Goal: Information Seeking & Learning: Learn about a topic

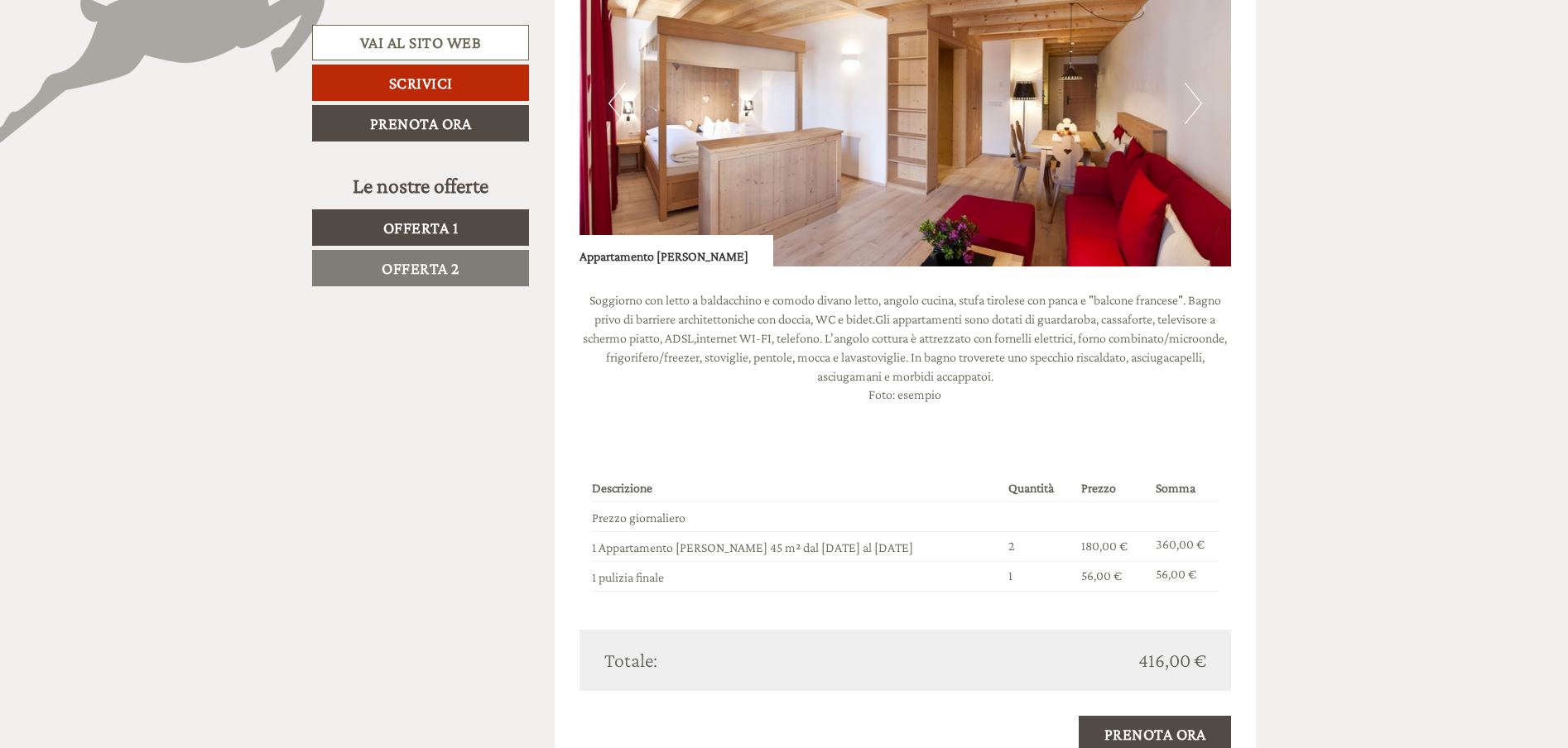
scroll to position [1324, 0]
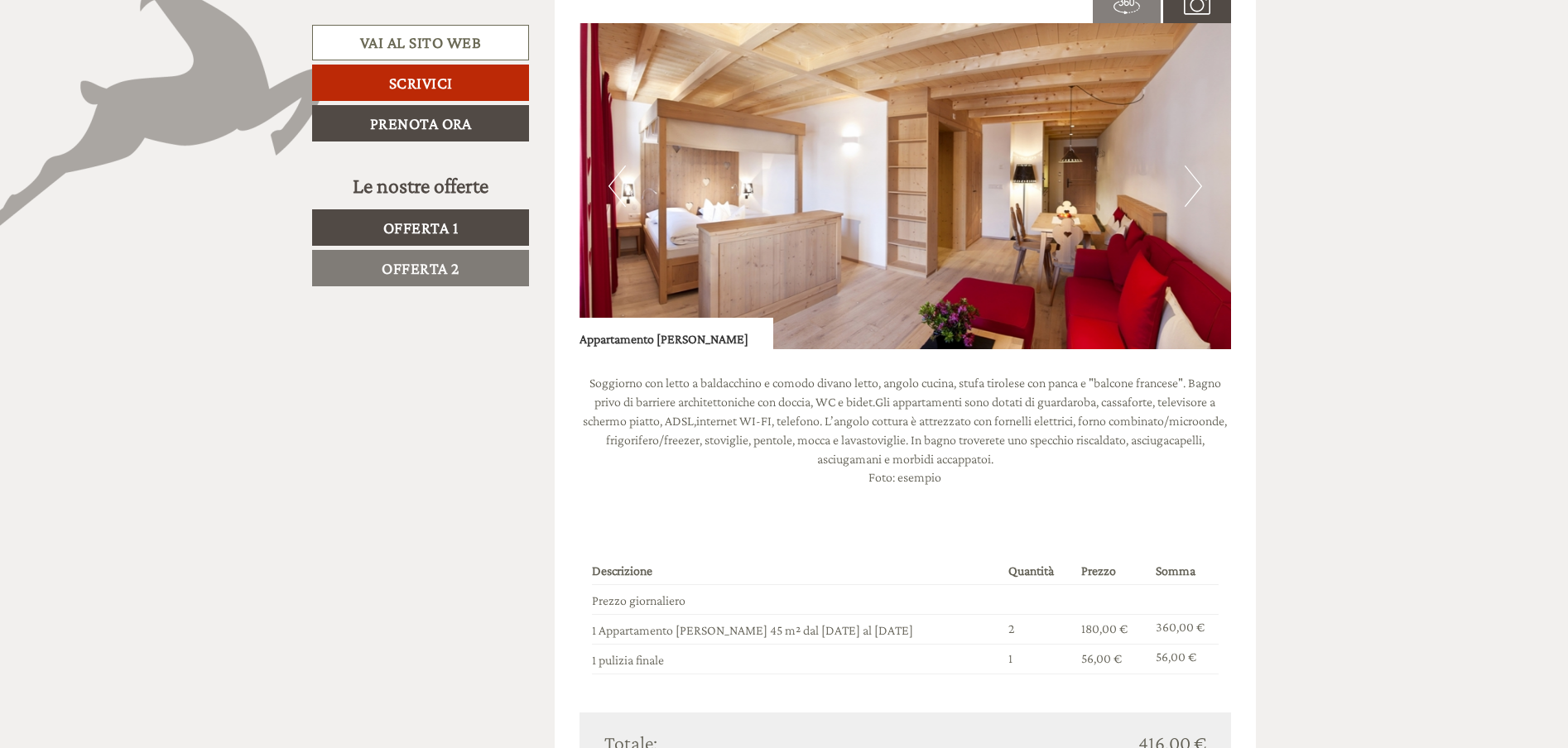
click at [1199, 185] on button "Next" at bounding box center [1193, 186] width 17 height 41
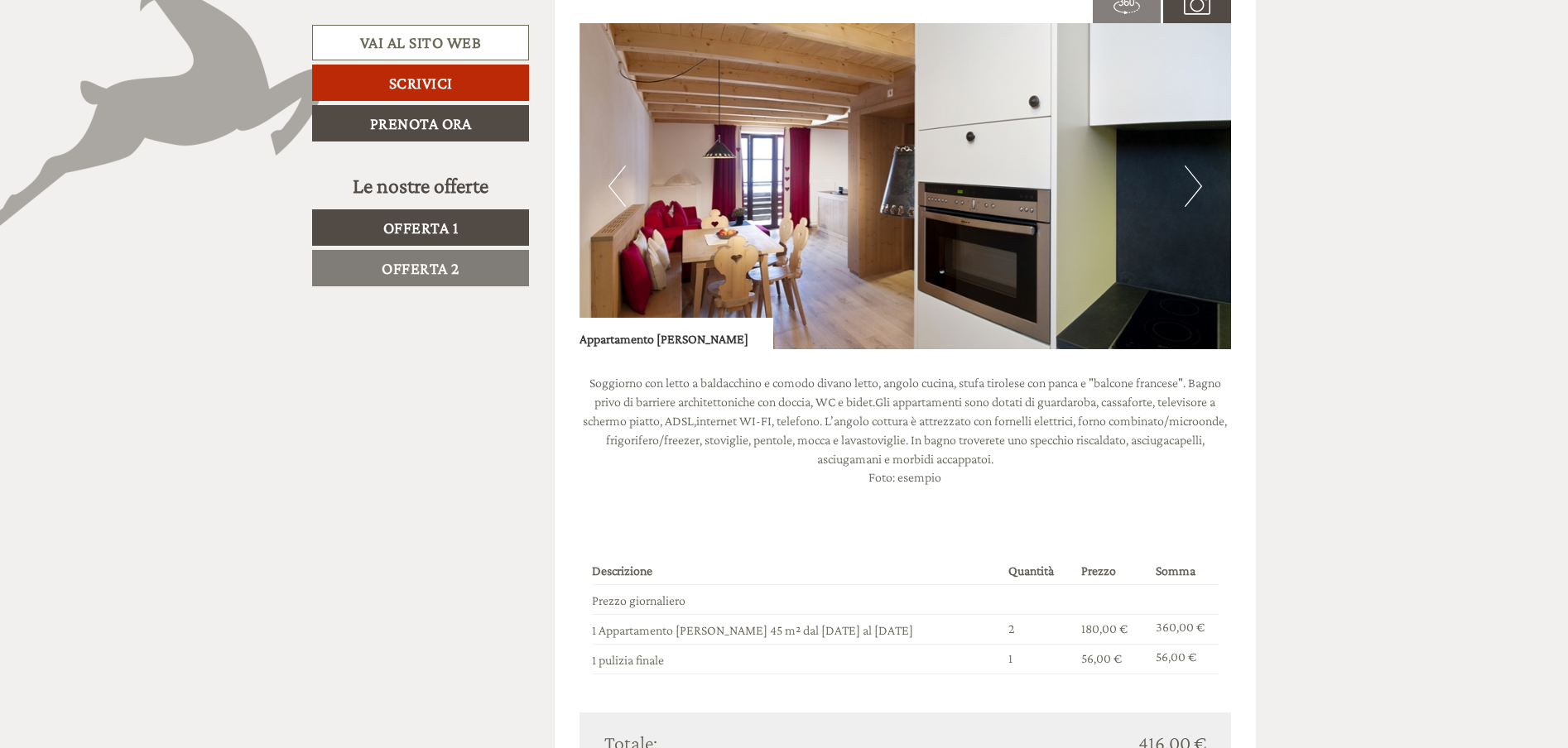
click at [1199, 185] on button "Next" at bounding box center [1193, 186] width 17 height 41
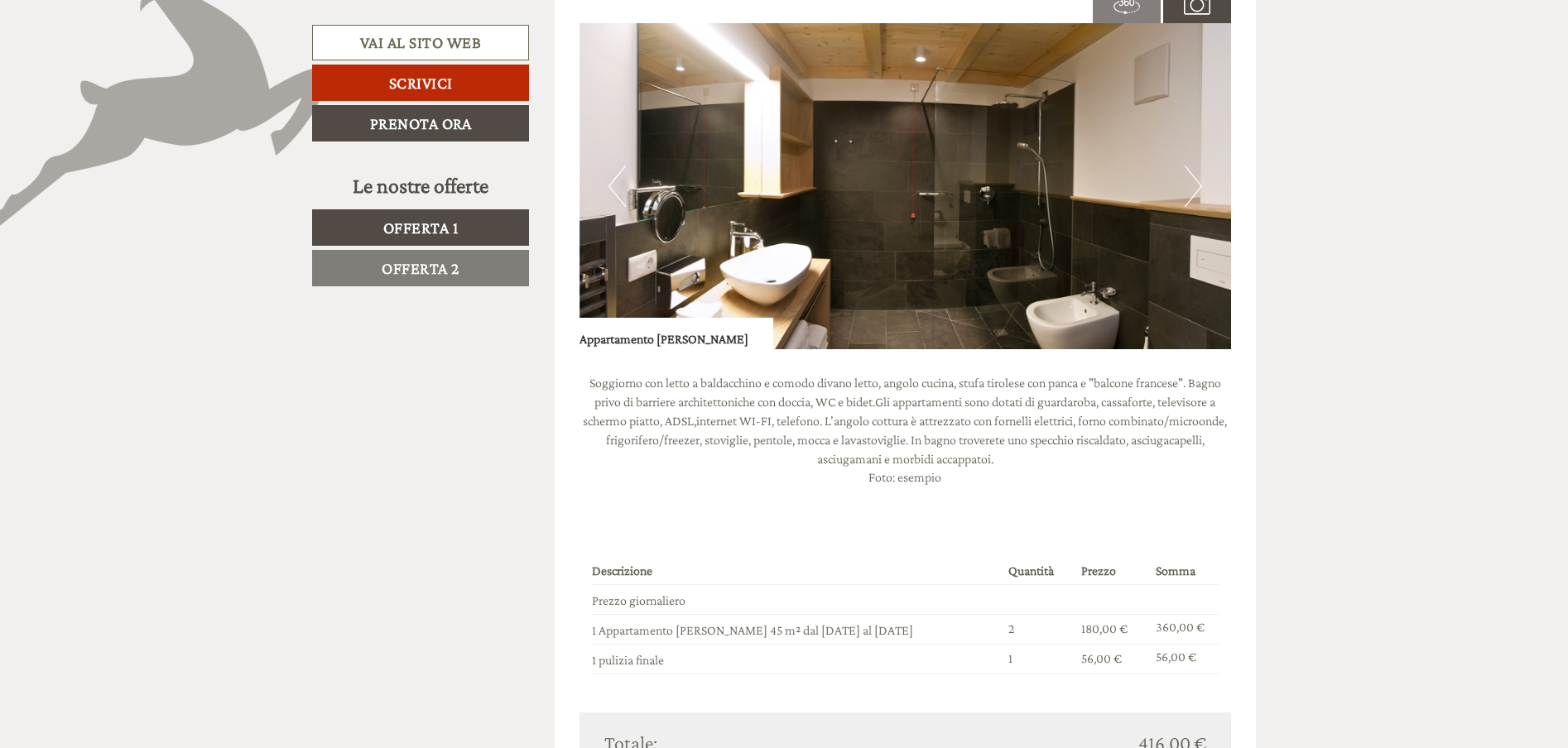
click at [1199, 185] on button "Next" at bounding box center [1193, 186] width 17 height 41
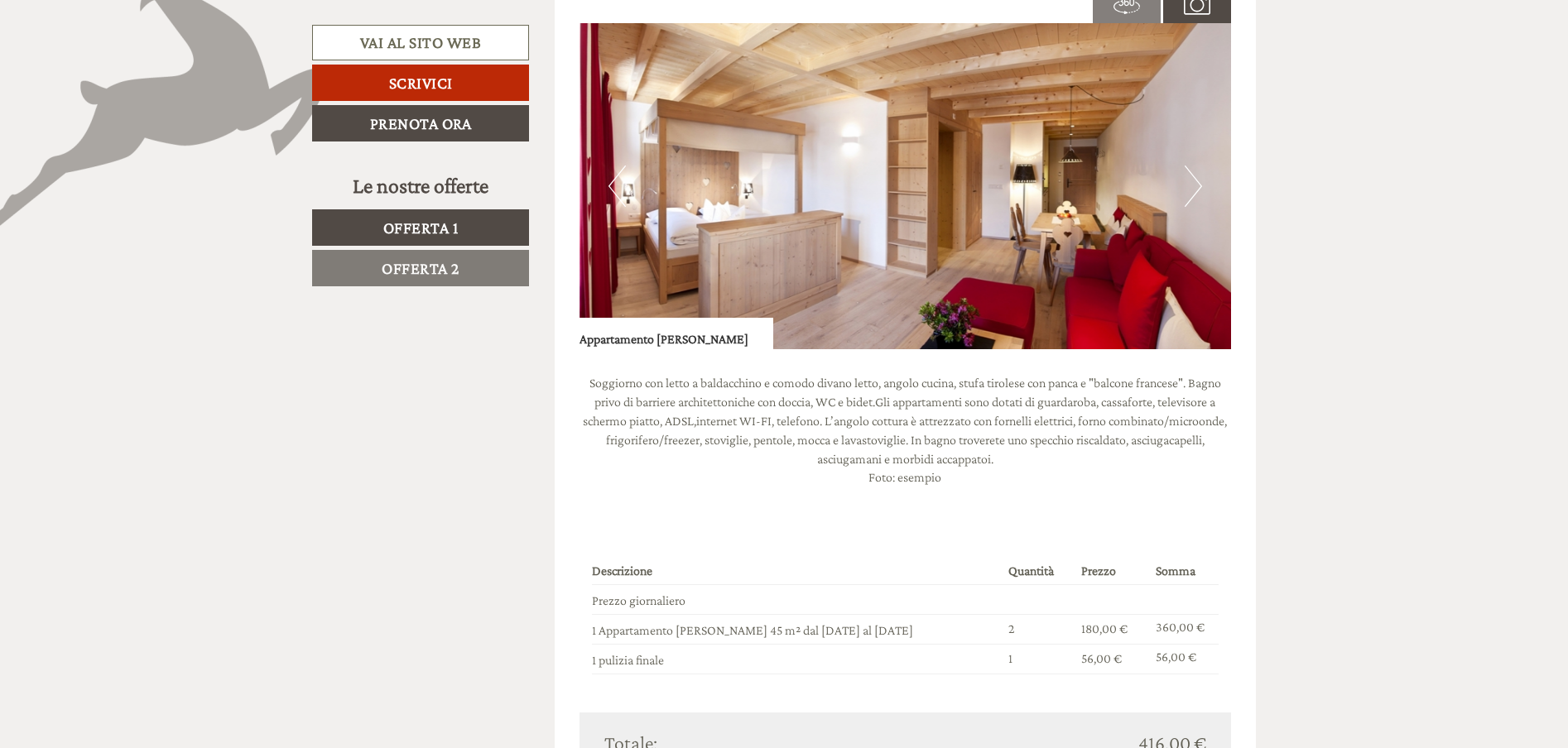
click at [413, 267] on span "Offerta 2" at bounding box center [420, 268] width 78 height 18
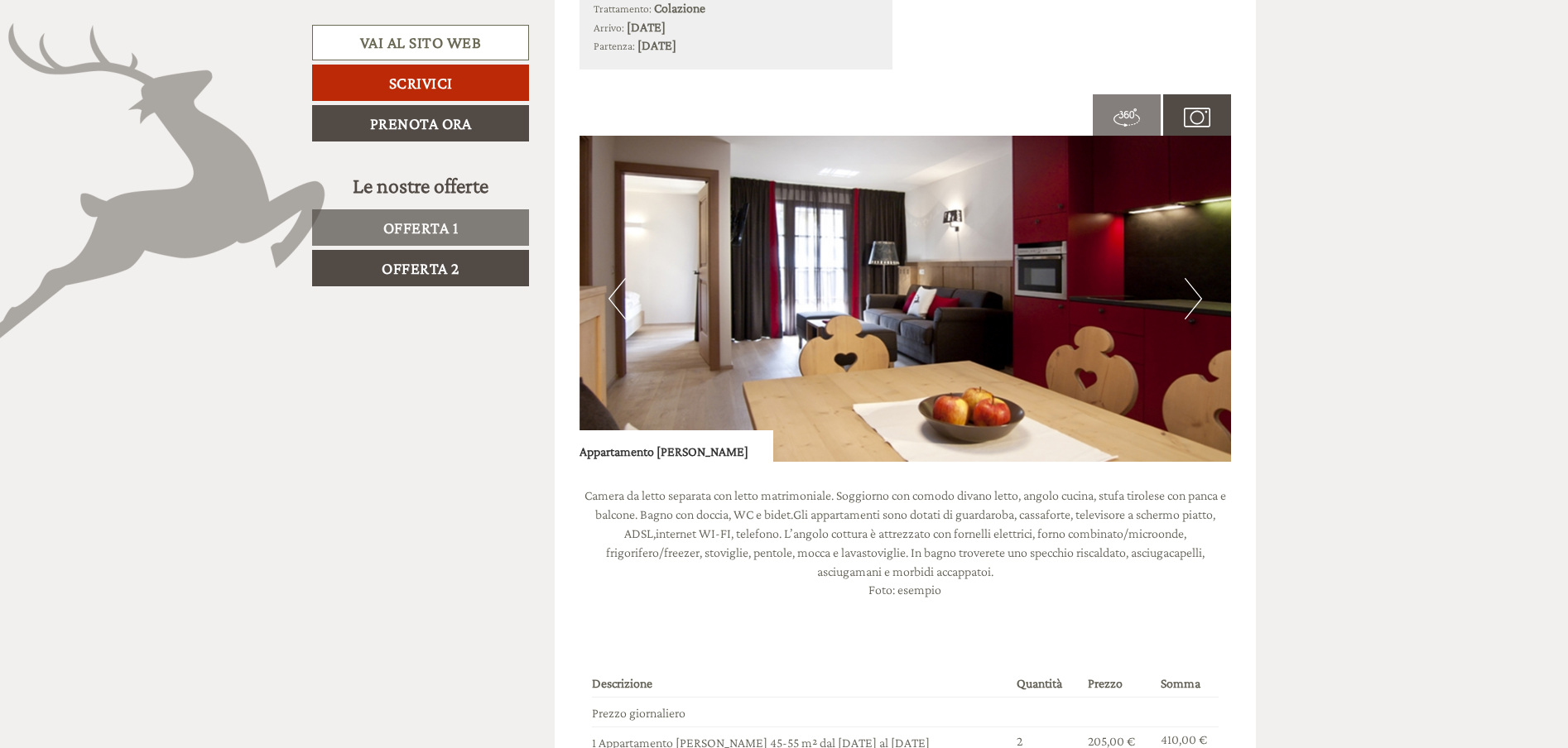
scroll to position [1128, 0]
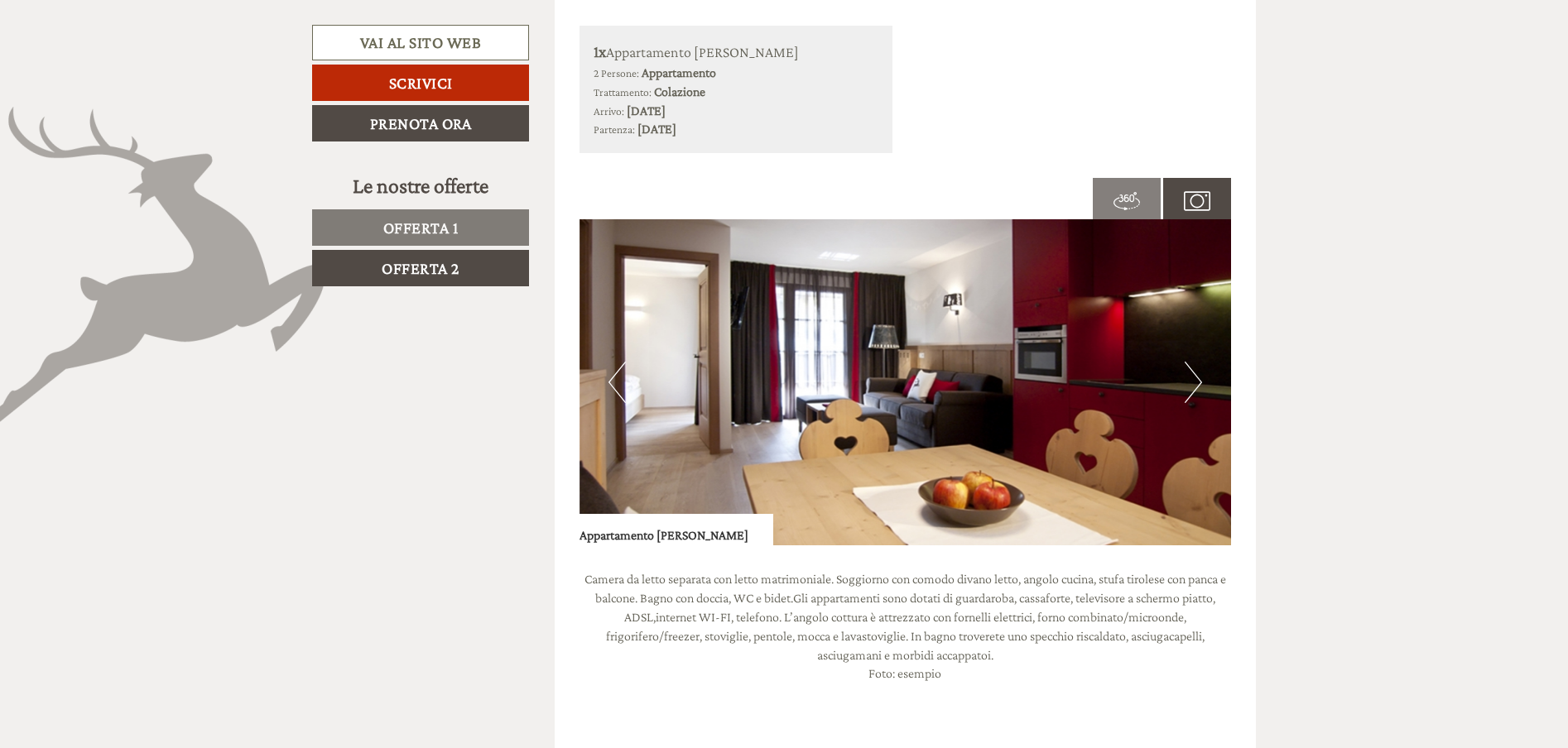
click at [1188, 392] on button "Next" at bounding box center [1193, 382] width 17 height 41
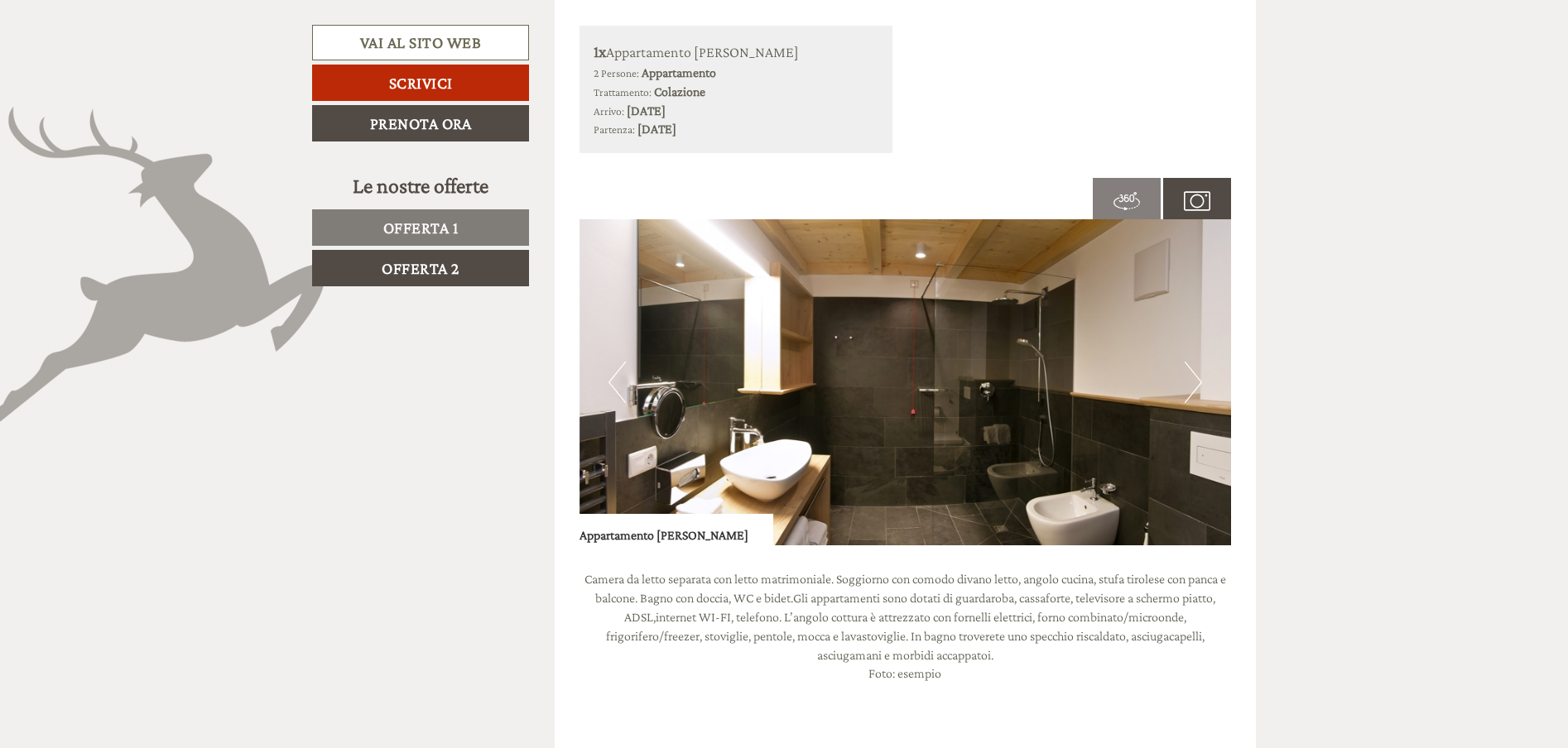
click at [1188, 392] on button "Next" at bounding box center [1193, 382] width 17 height 41
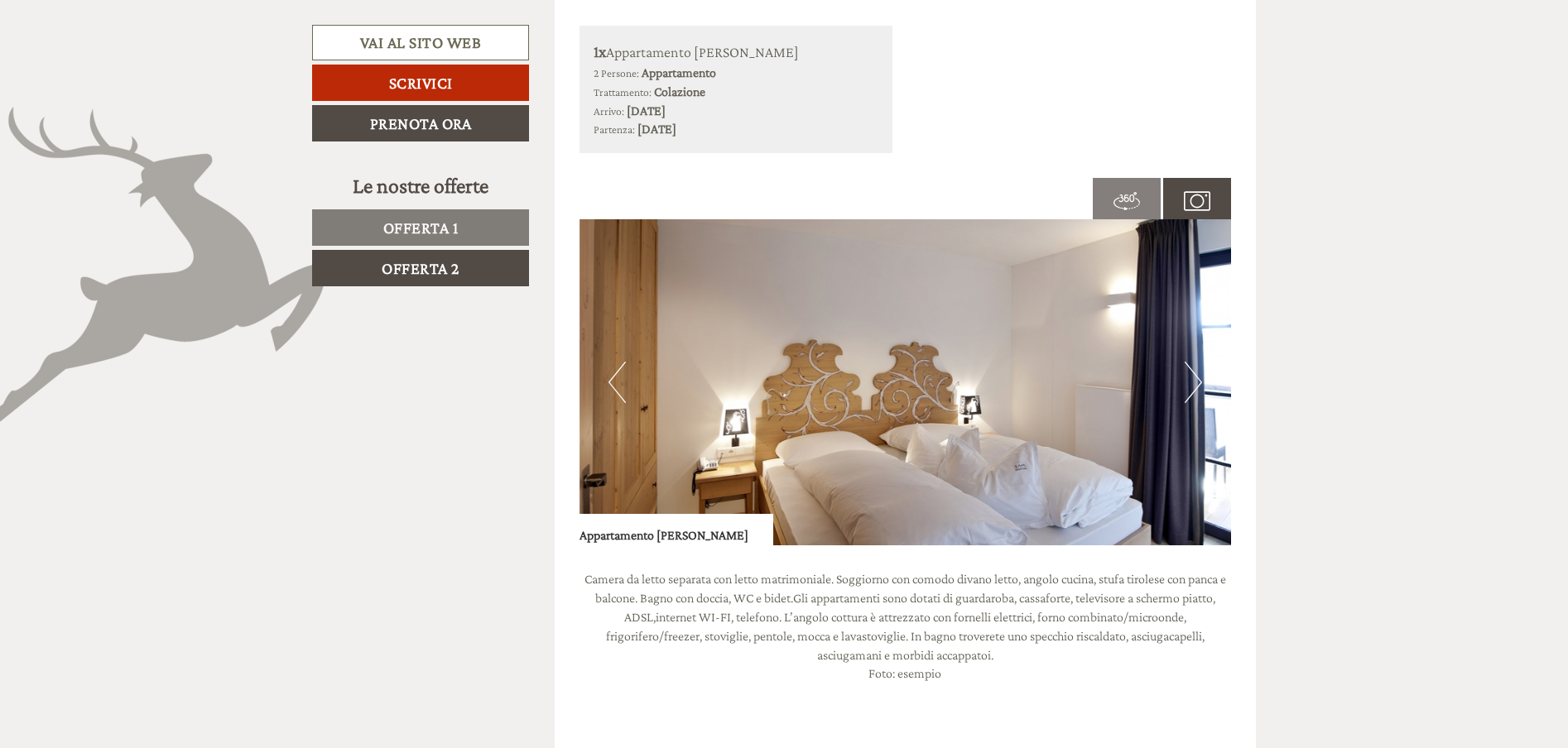
click at [1188, 392] on button "Next" at bounding box center [1193, 382] width 17 height 41
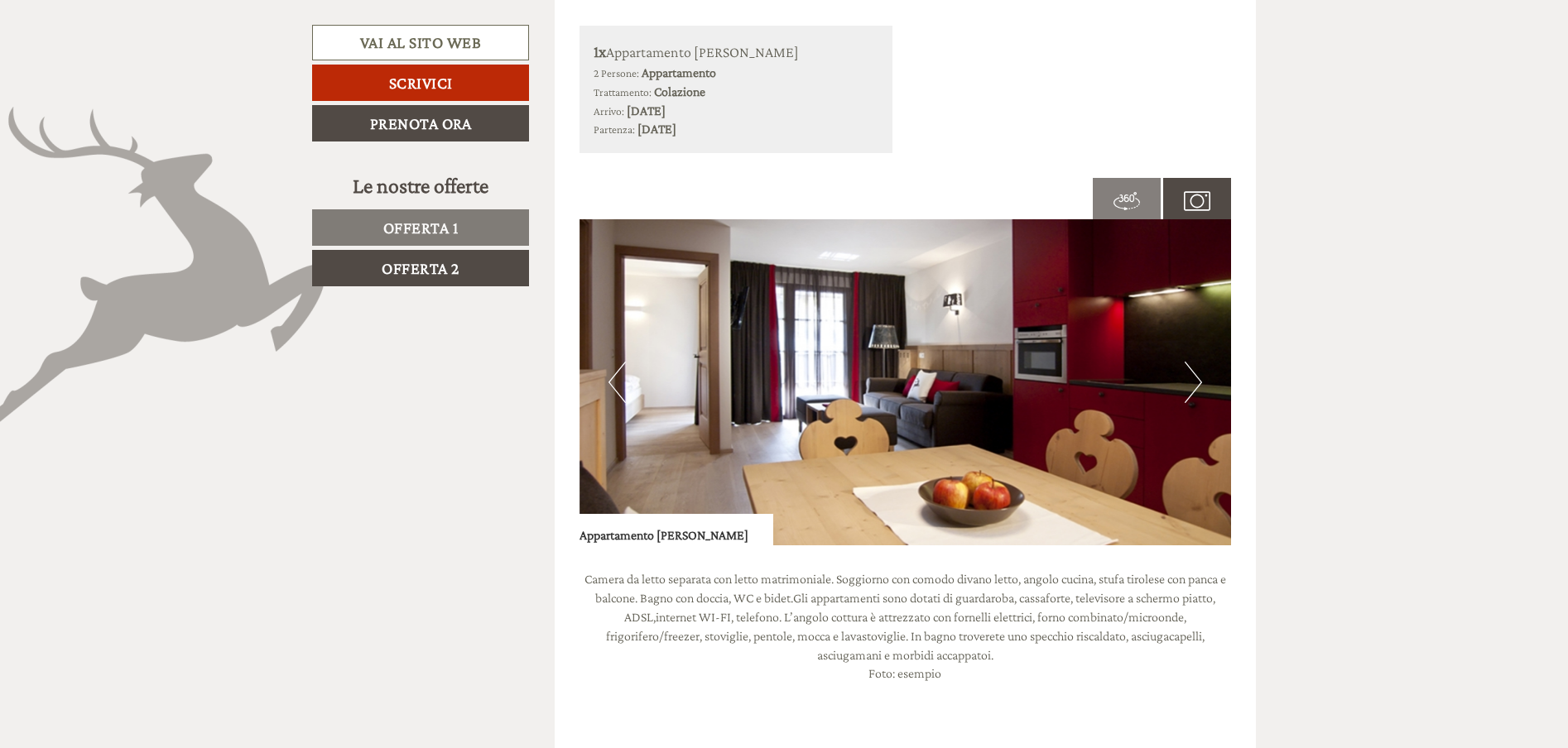
click at [424, 219] on span "Offerta 1" at bounding box center [420, 227] width 75 height 18
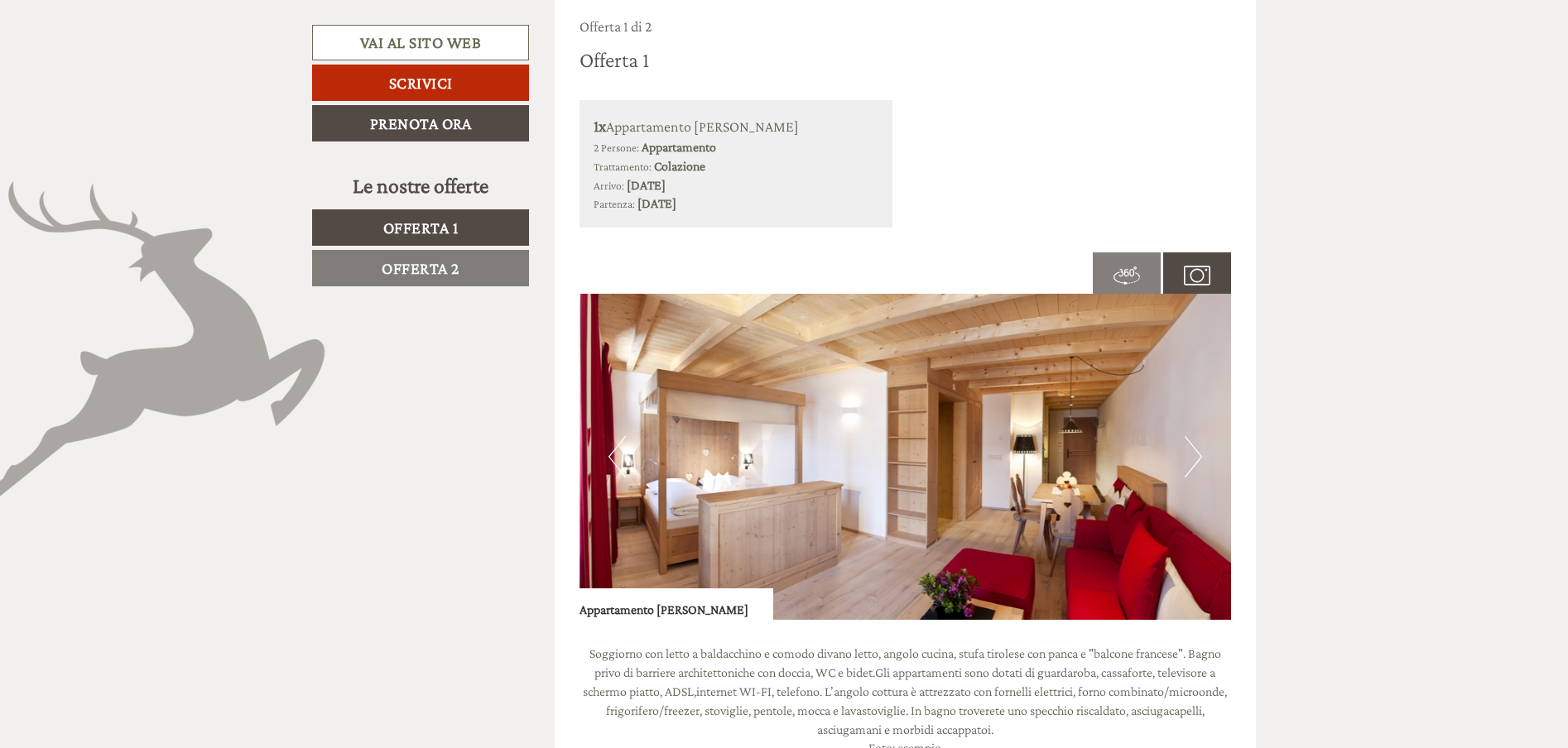
scroll to position [1045, 0]
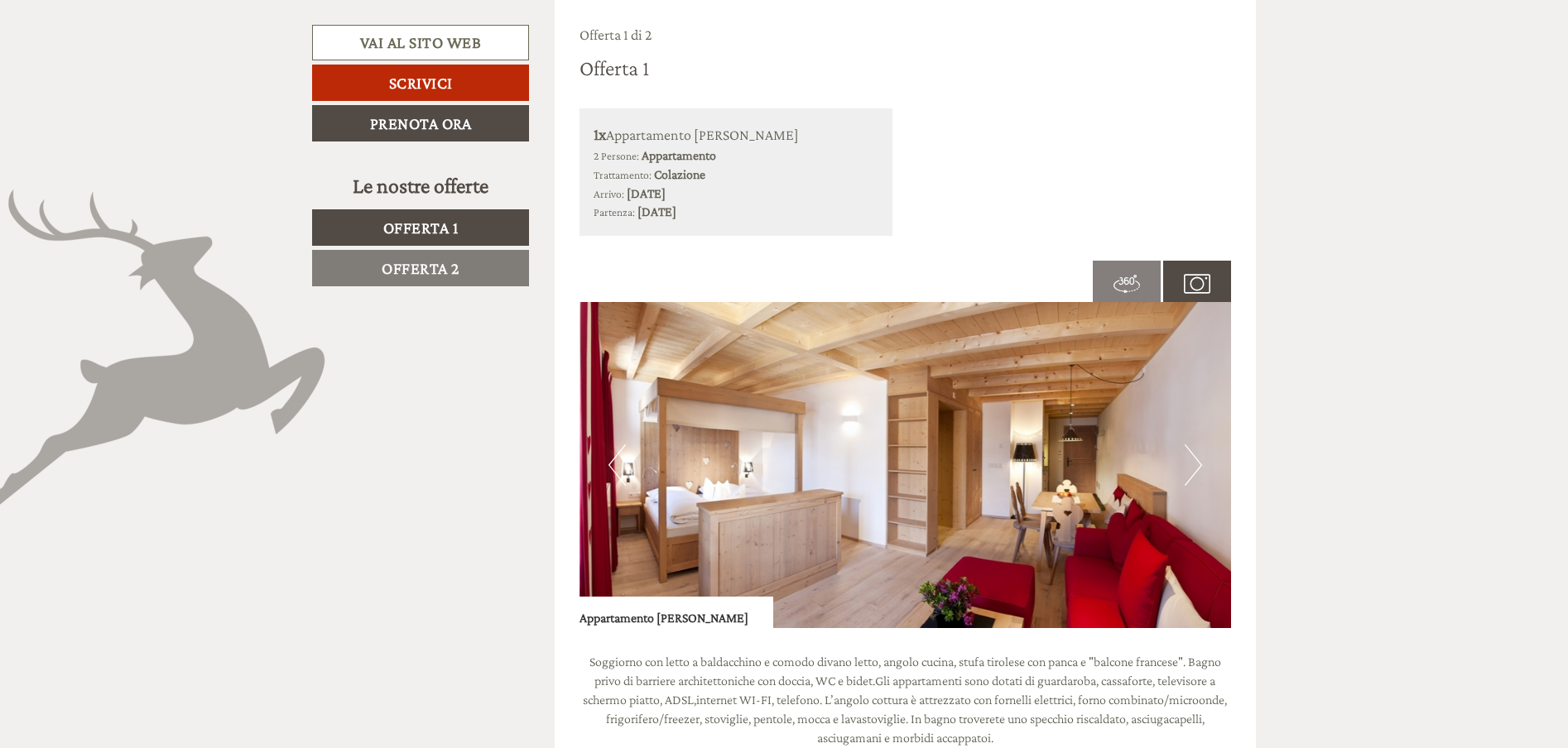
click at [1195, 460] on button "Next" at bounding box center [1193, 464] width 17 height 41
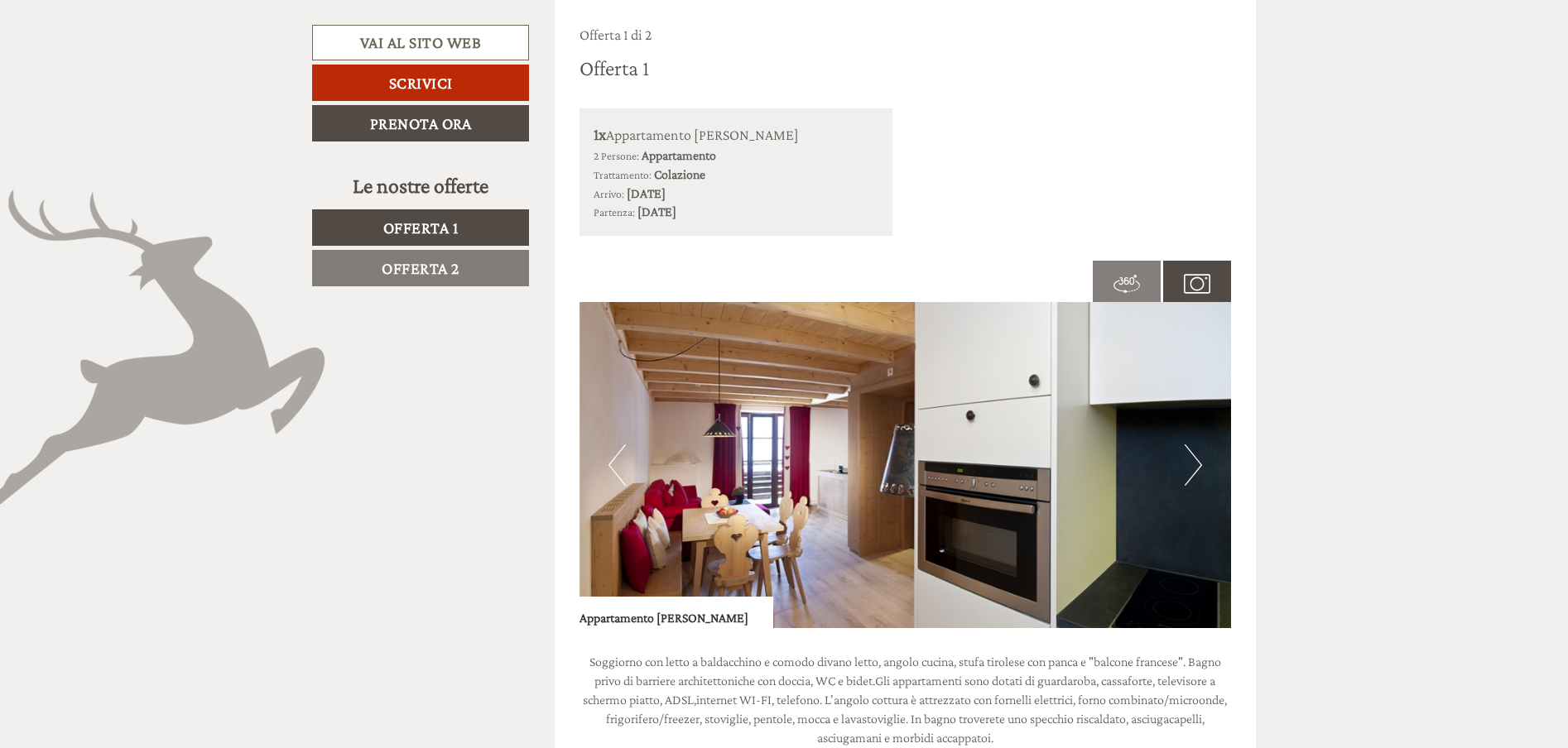
click at [1195, 460] on button "Next" at bounding box center [1193, 464] width 17 height 41
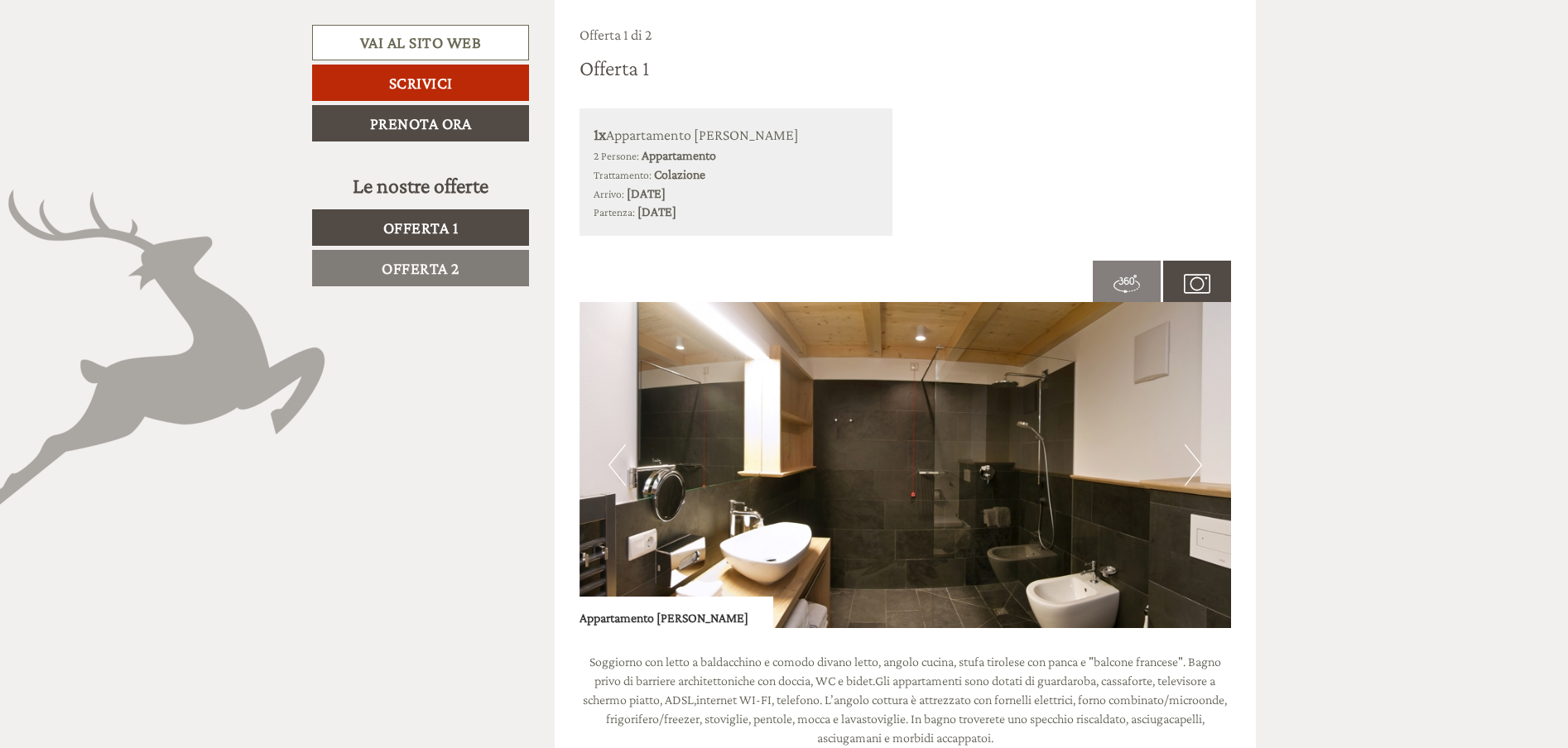
click at [1195, 460] on button "Next" at bounding box center [1193, 464] width 17 height 41
